Goal: Task Accomplishment & Management: Manage account settings

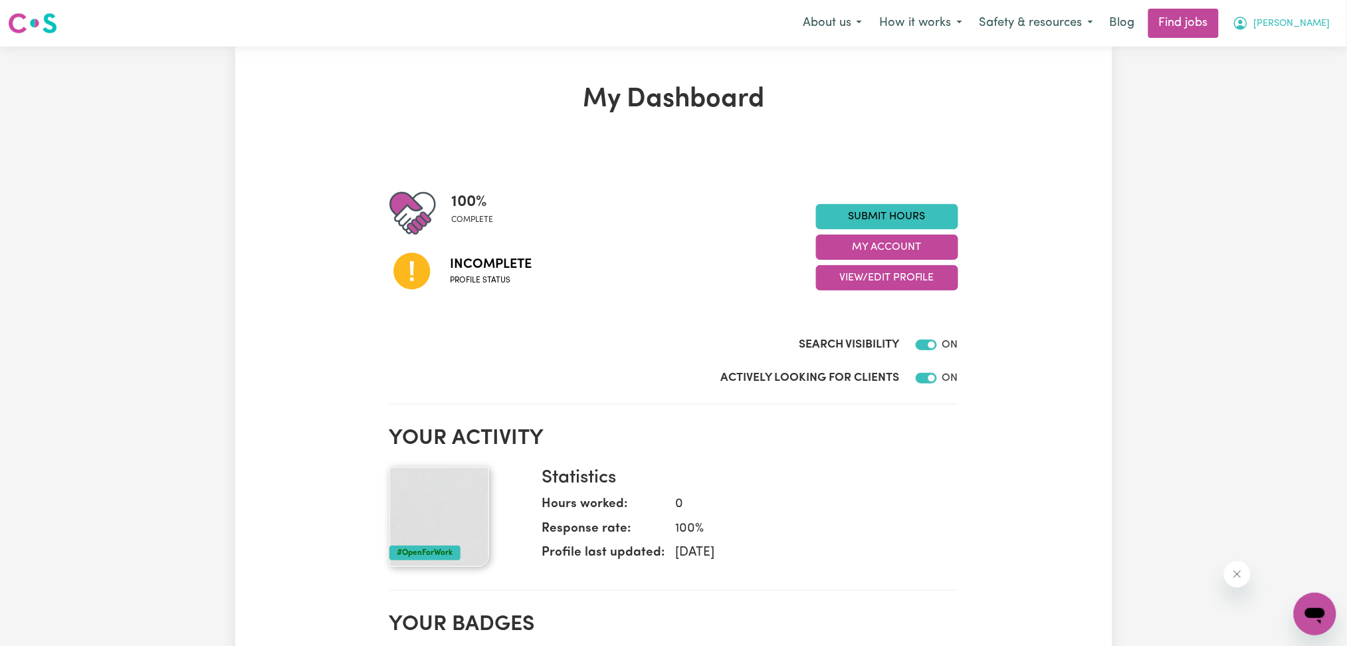
click at [1248, 17] on icon "My Account" at bounding box center [1240, 23] width 16 height 16
click at [1252, 98] on link "Logout" at bounding box center [1285, 101] width 105 height 25
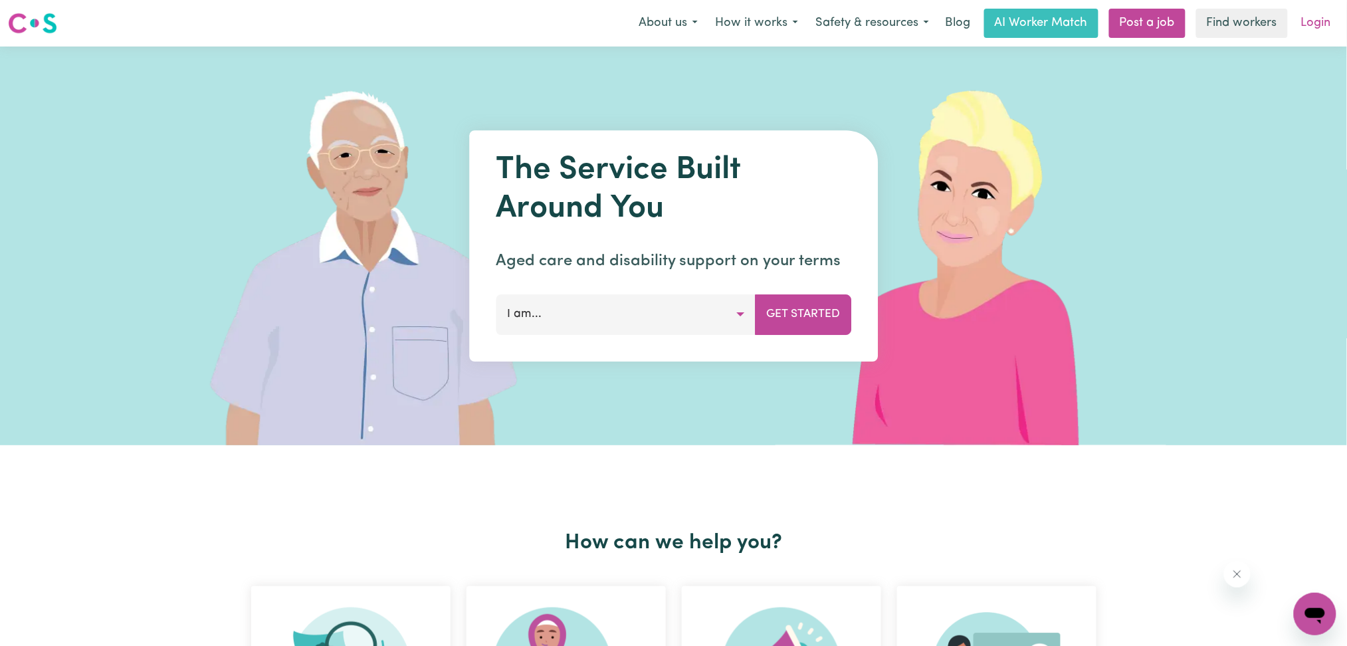
click at [1306, 22] on link "Login" at bounding box center [1316, 23] width 46 height 29
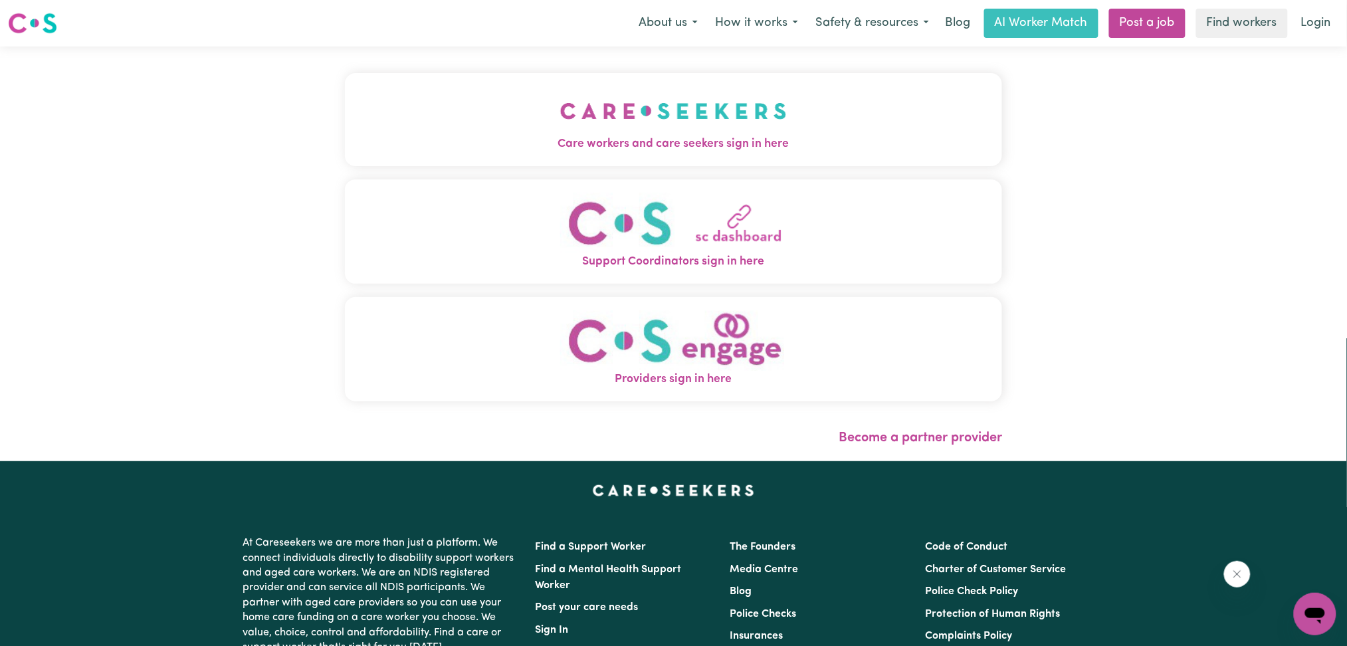
click at [519, 138] on span "Care workers and care seekers sign in here" at bounding box center [674, 144] width 658 height 17
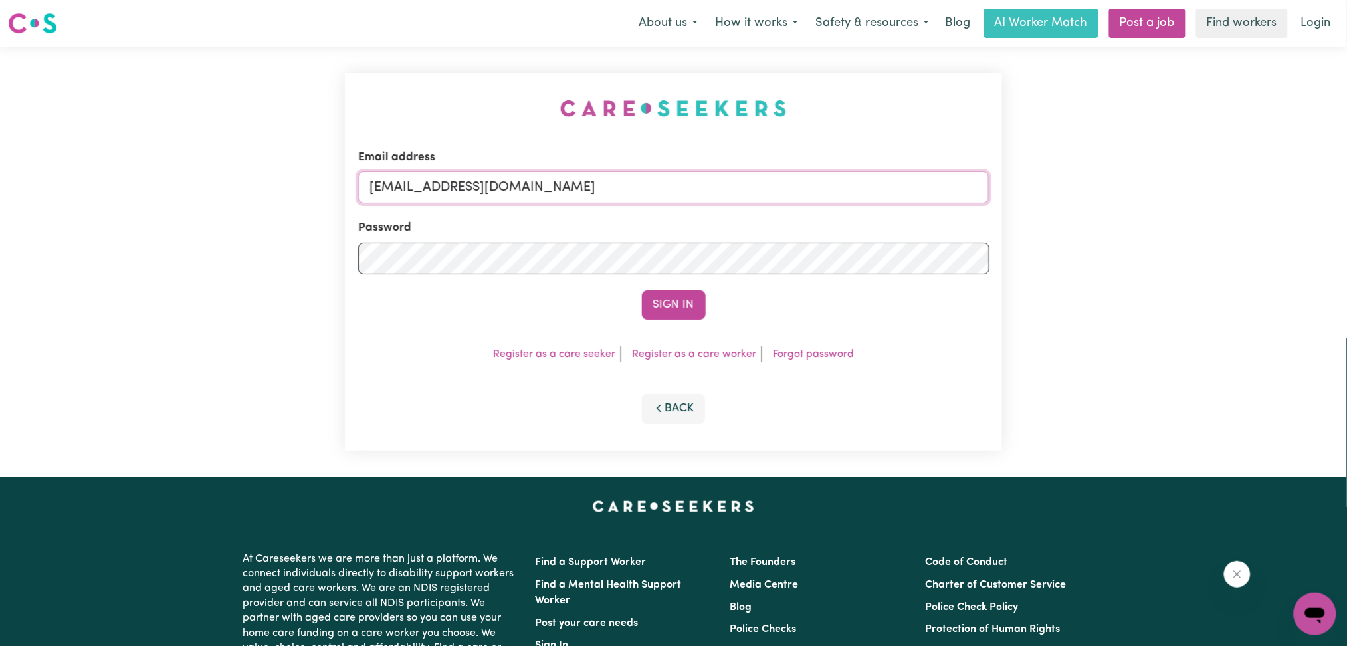
drag, startPoint x: 496, startPoint y: 176, endPoint x: 500, endPoint y: 193, distance: 17.6
click at [496, 177] on input "[EMAIL_ADDRESS][DOMAIN_NAME]" at bounding box center [673, 187] width 631 height 32
drag, startPoint x: 435, startPoint y: 186, endPoint x: 835, endPoint y: 215, distance: 401.7
click at [835, 215] on form "Email address Superuser~[EMAIL_ADDRESS][DOMAIN_NAME] Password Sign In" at bounding box center [673, 234] width 631 height 171
type input "Superuser~[EMAIL_ADDRESS][PERSON_NAME][DOMAIN_NAME]"
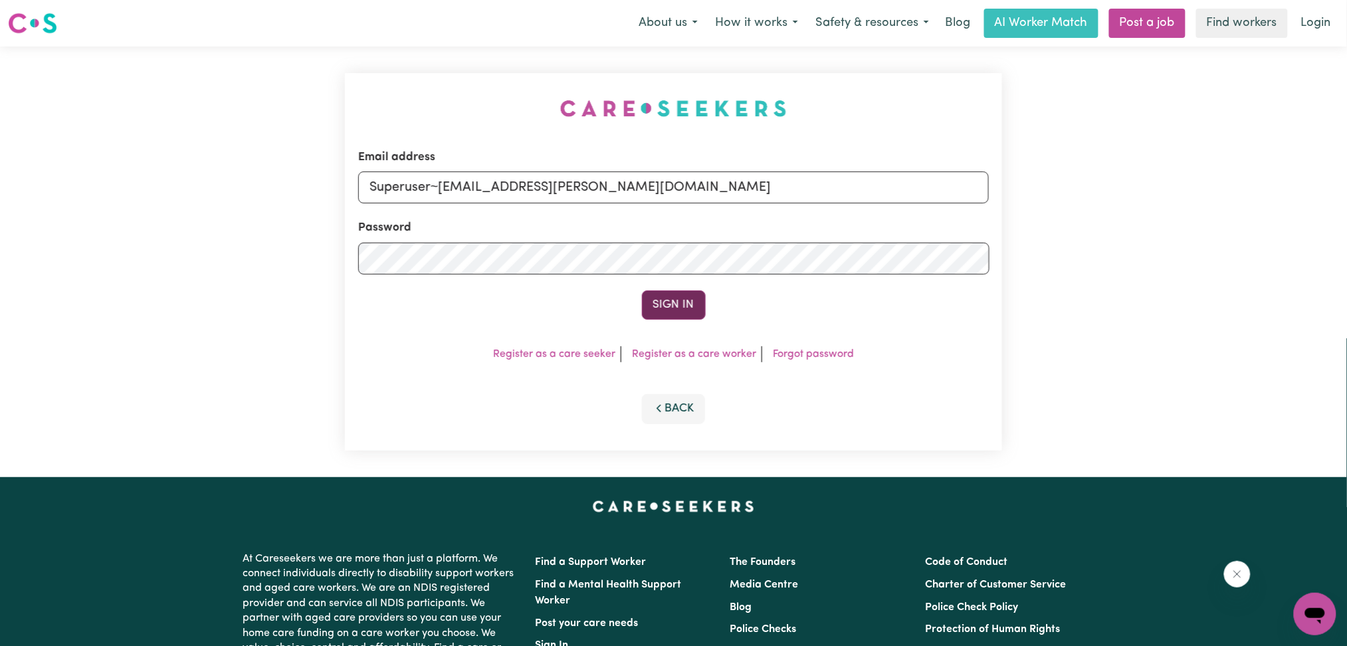
click at [668, 308] on button "Sign In" at bounding box center [674, 304] width 64 height 29
